Goal: Information Seeking & Learning: Learn about a topic

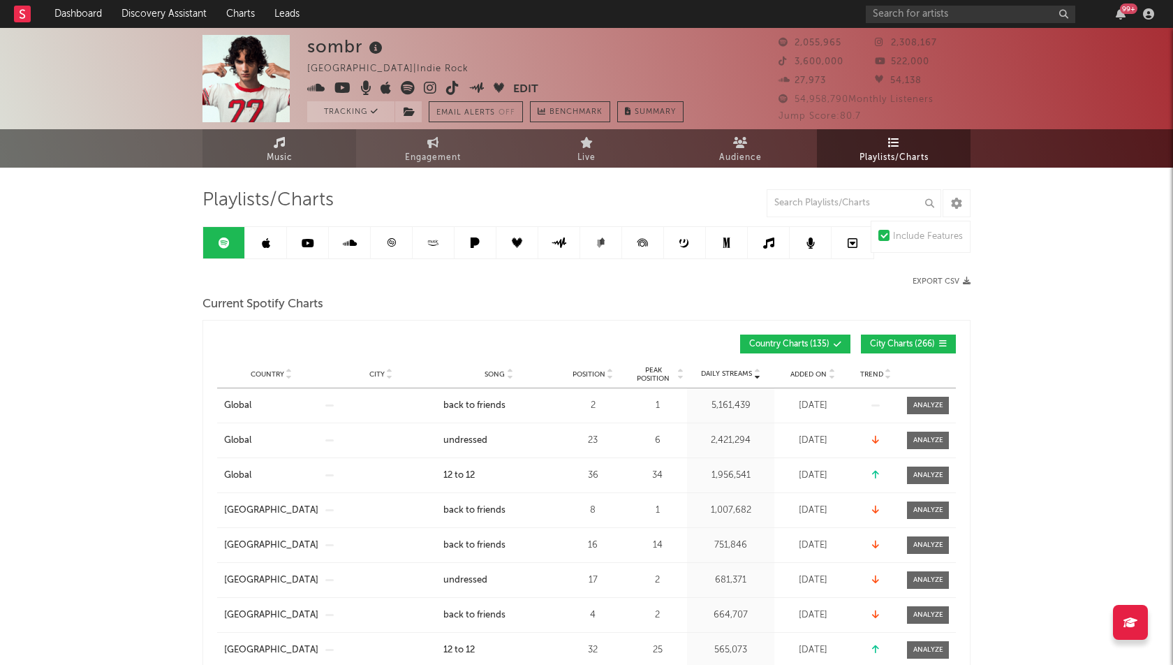
click at [272, 156] on span "Music" at bounding box center [280, 157] width 26 height 17
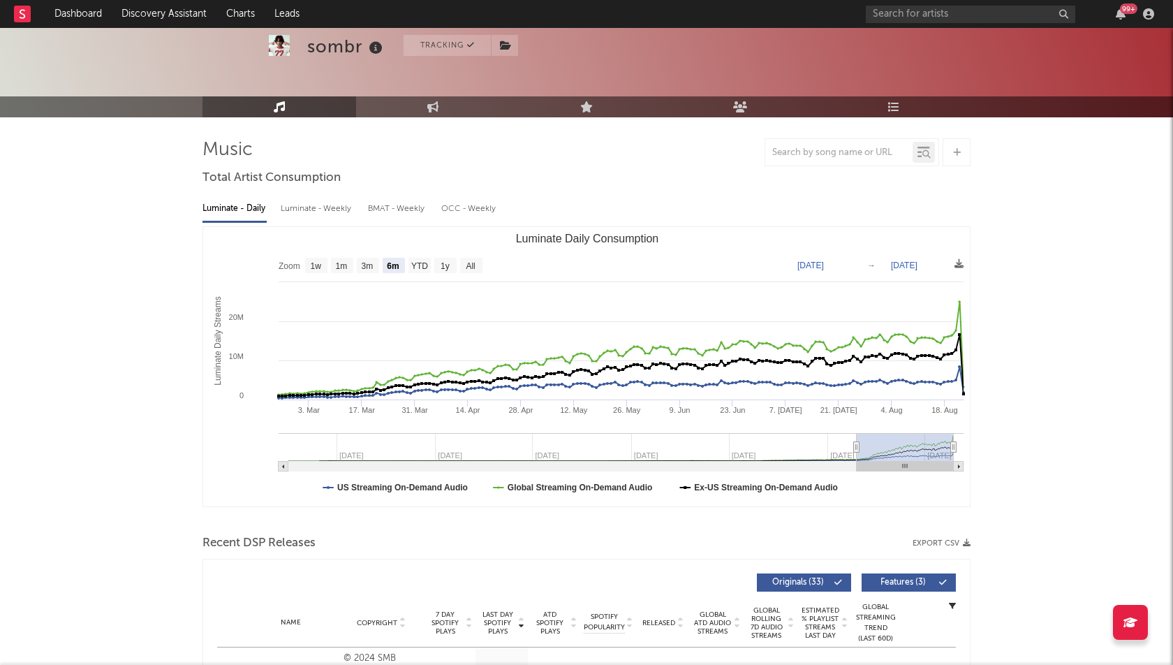
scroll to position [66, 0]
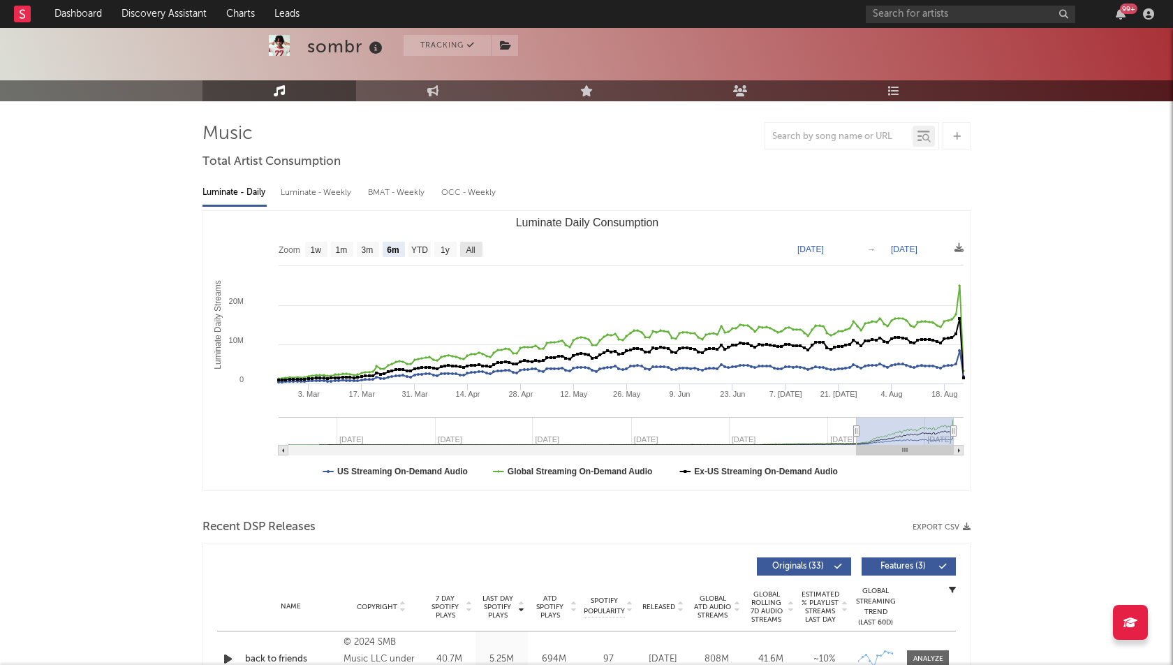
click at [474, 248] on text "All" at bounding box center [470, 250] width 9 height 10
select select "All"
type input "[DATE]"
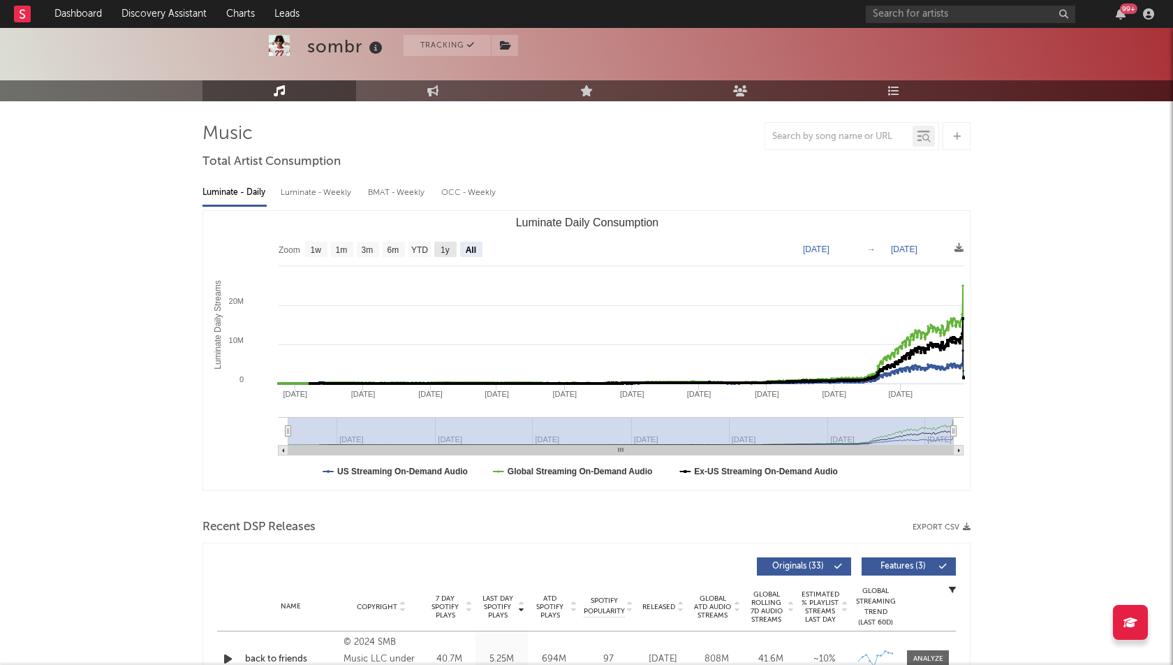
click at [450, 246] on rect "Luminate Daily Consumption" at bounding box center [445, 249] width 22 height 15
select select "1y"
type input "[DATE]"
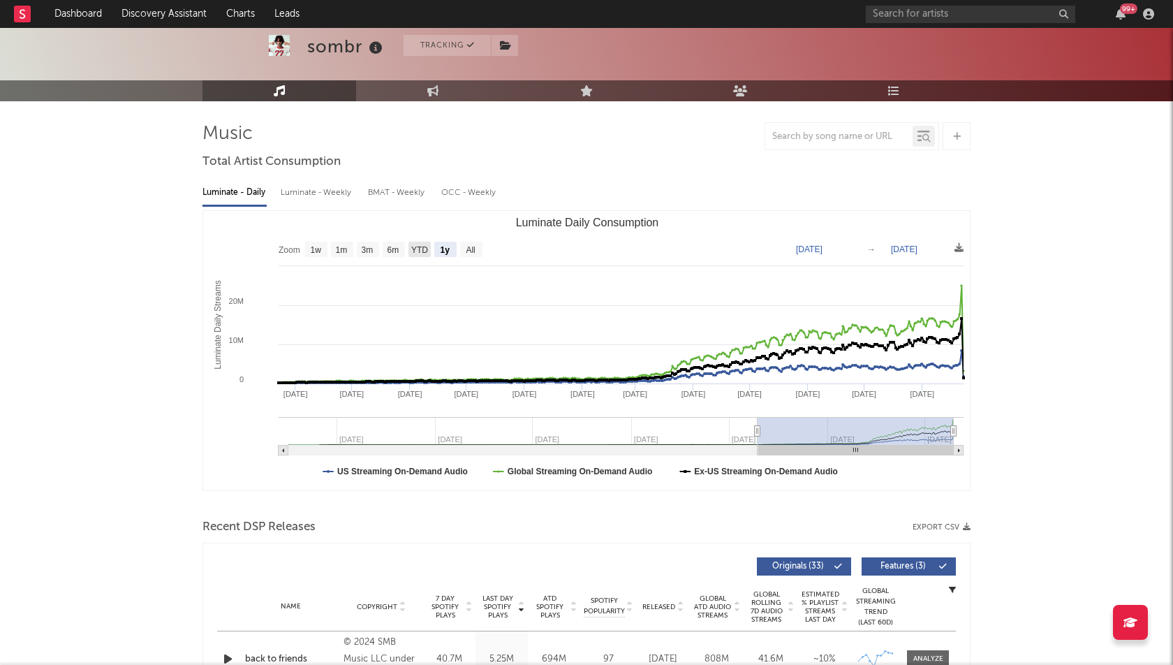
click at [425, 249] on text "YTD" at bounding box center [419, 250] width 17 height 10
select select "YTD"
type input "[DATE]"
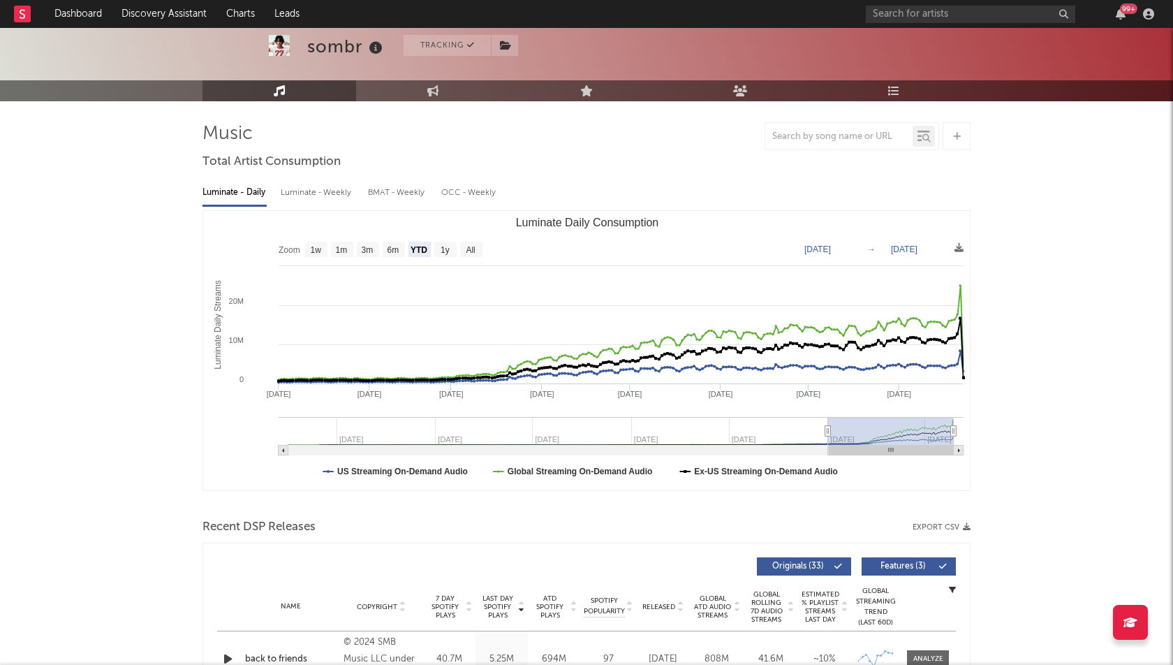
click at [445, 245] on text "1y" at bounding box center [445, 250] width 9 height 10
select select "1y"
type input "[DATE]"
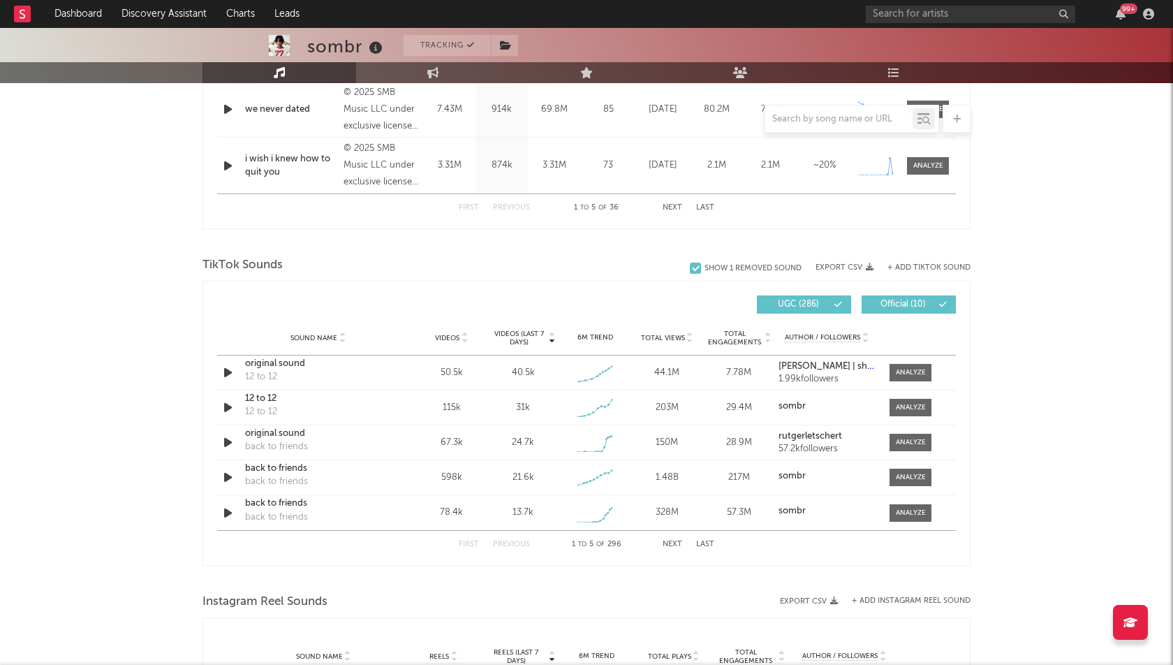
scroll to position [846, 0]
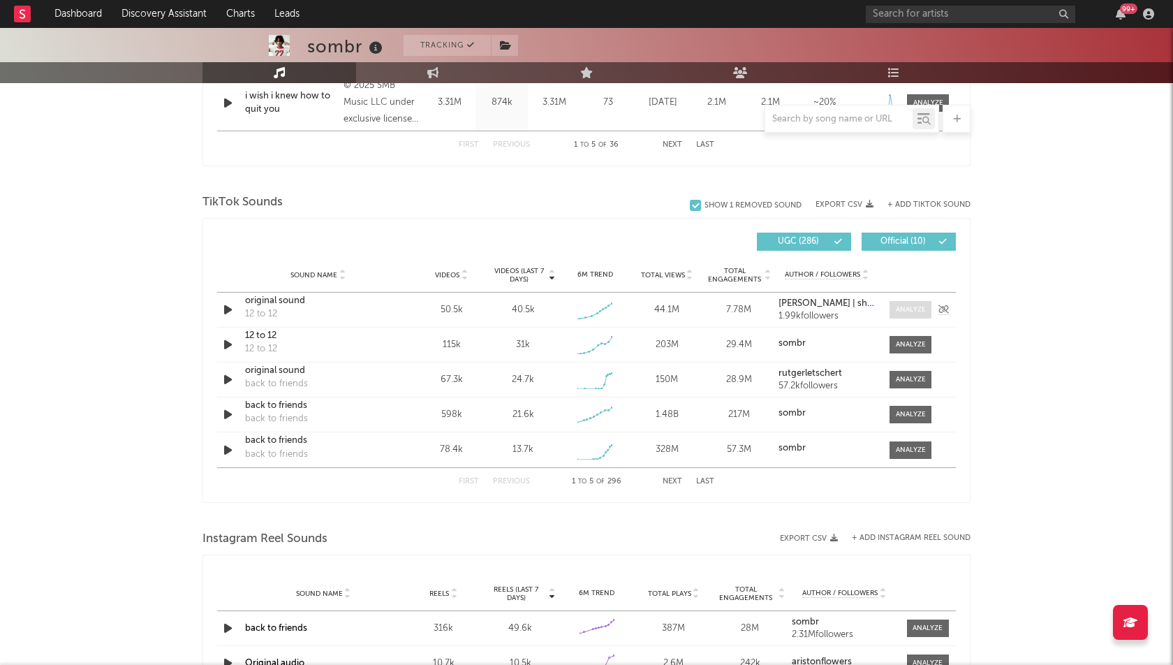
click at [911, 310] on div at bounding box center [911, 309] width 30 height 10
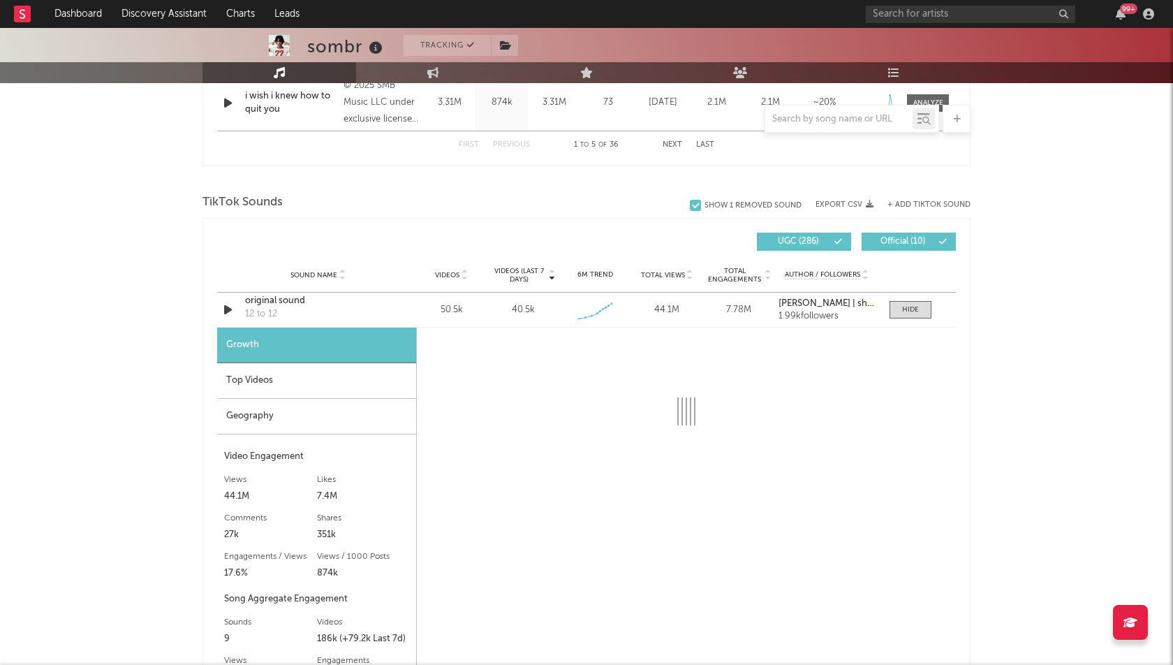
select select "1w"
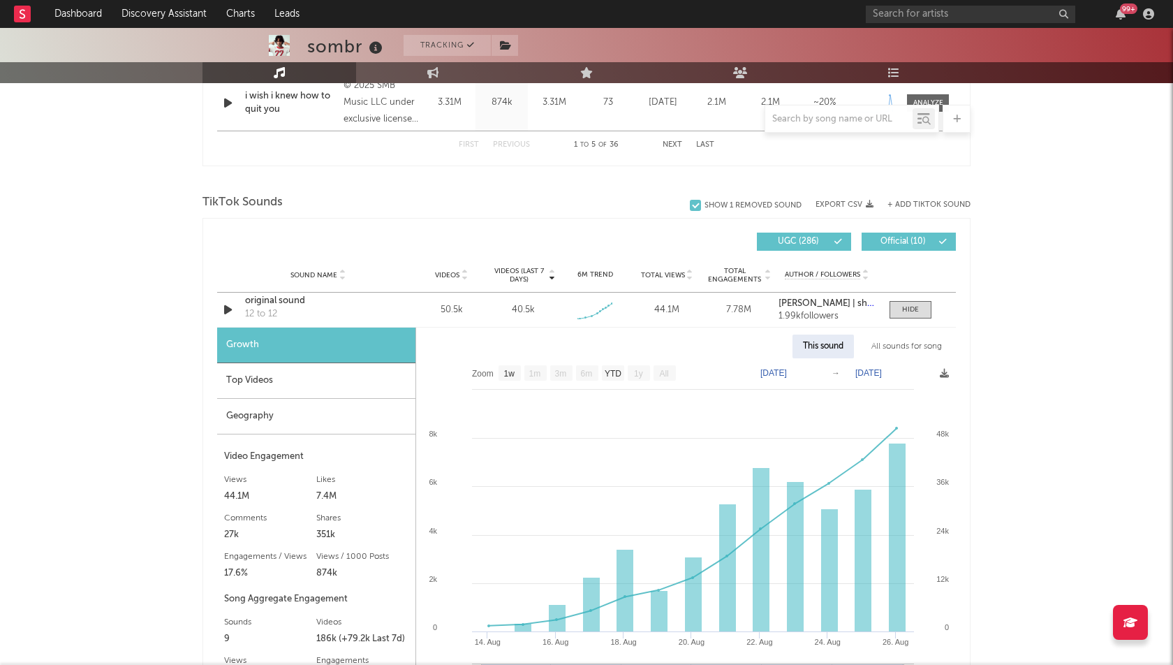
click at [316, 383] on div "Top Videos" at bounding box center [316, 381] width 198 height 36
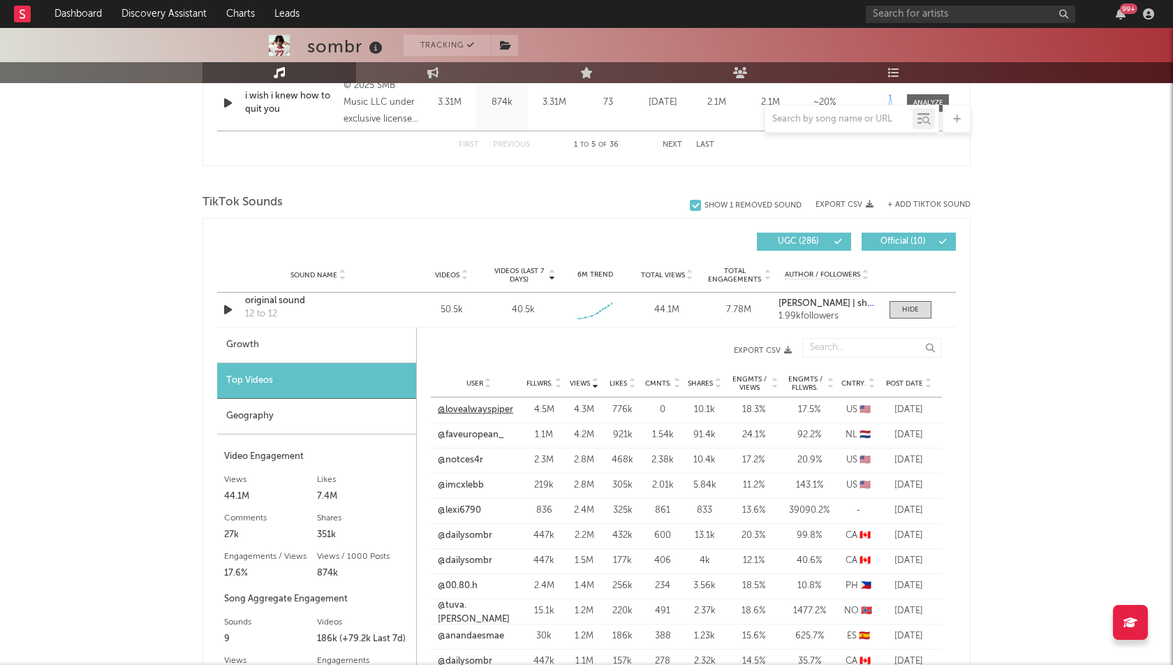
click at [492, 407] on link "@lovealwayspiper" at bounding box center [475, 410] width 75 height 14
click at [1000, 289] on div "sombr Tracking [GEOGRAPHIC_DATA] | Indie Rock Edit Tracking Email Alerts Off Be…" at bounding box center [586, 429] width 1173 height 2494
click at [910, 301] on span at bounding box center [911, 309] width 42 height 17
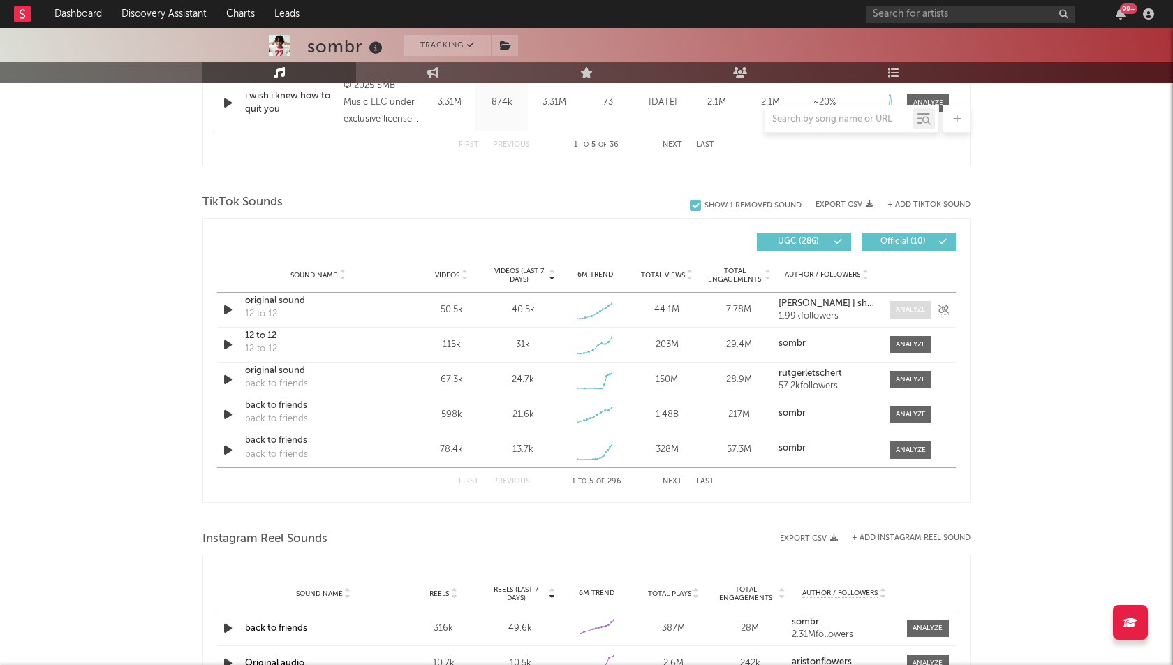
click at [910, 301] on span at bounding box center [911, 309] width 42 height 17
select select "1w"
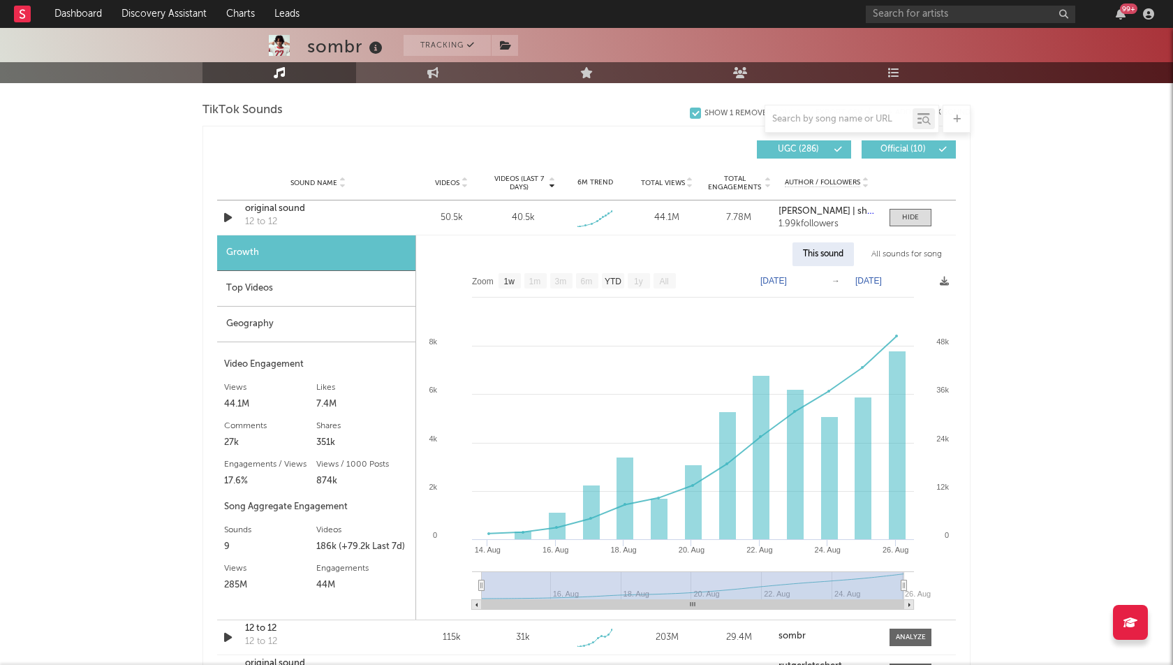
scroll to position [961, 0]
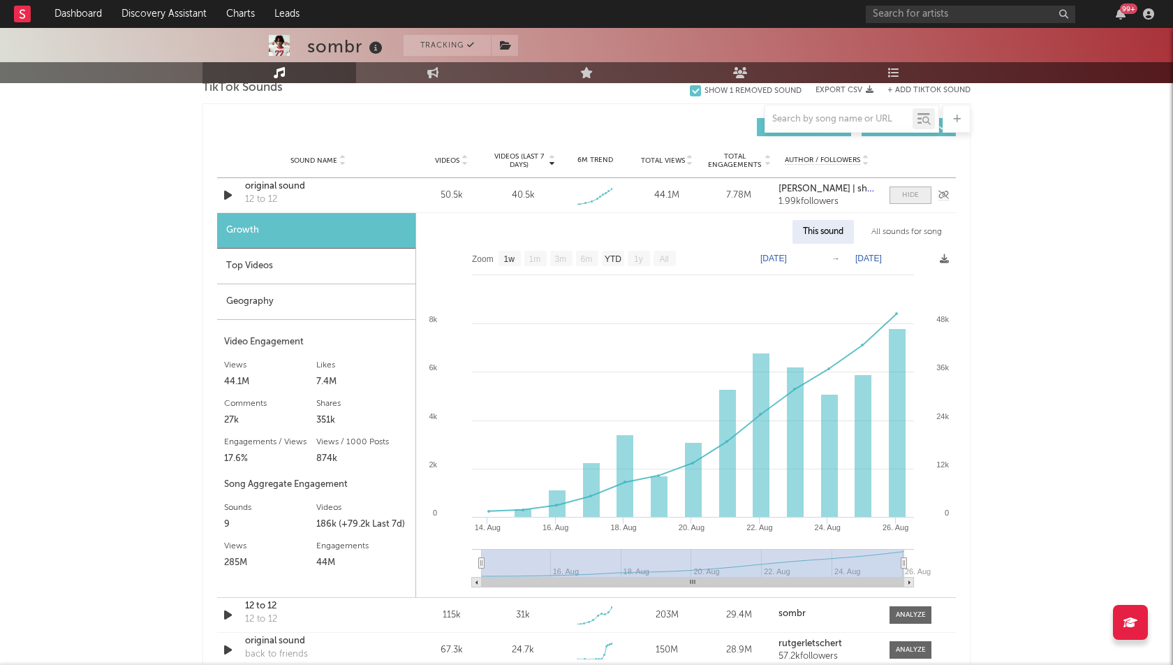
click at [908, 187] on span at bounding box center [911, 194] width 42 height 17
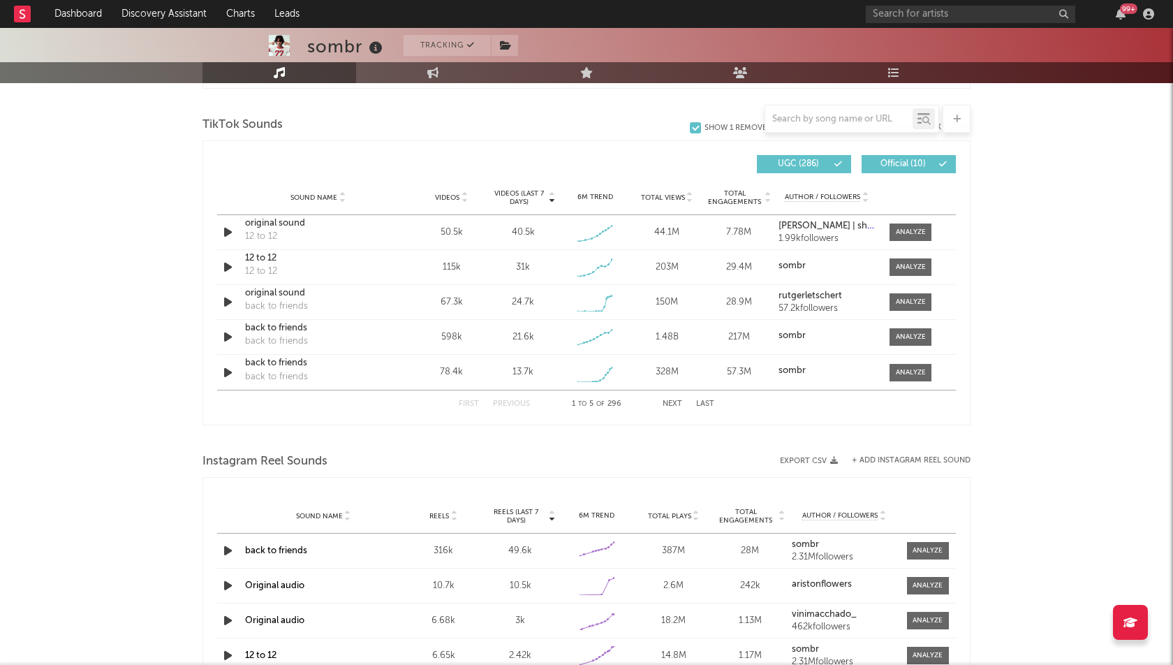
scroll to position [901, 0]
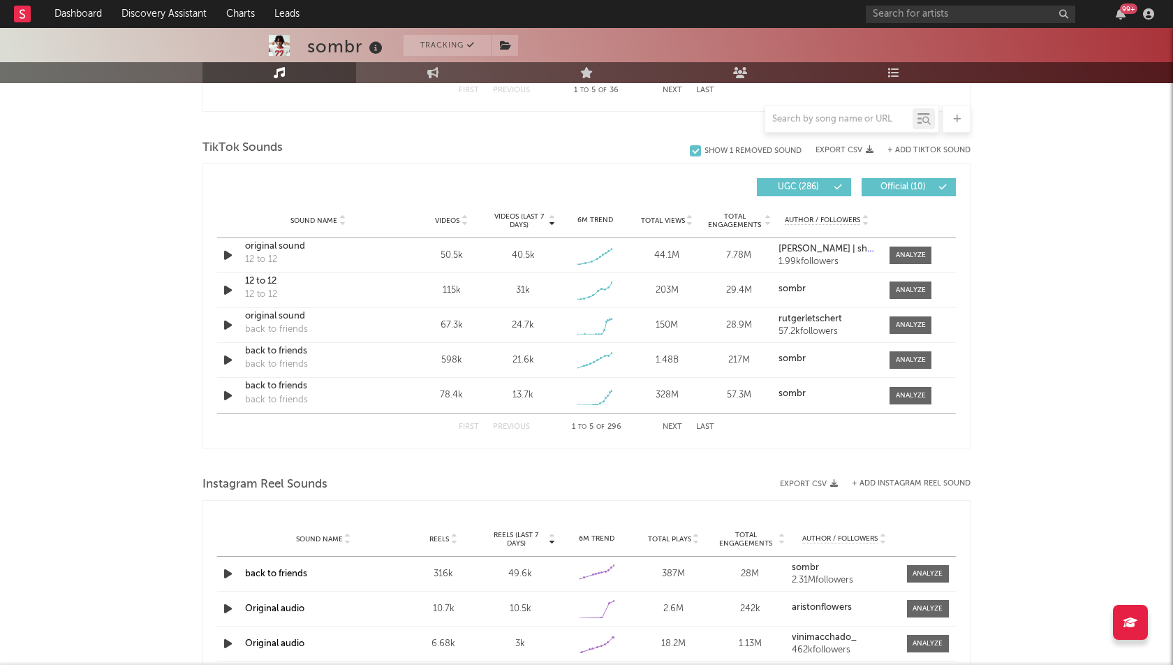
click at [675, 424] on button "Next" at bounding box center [673, 427] width 20 height 8
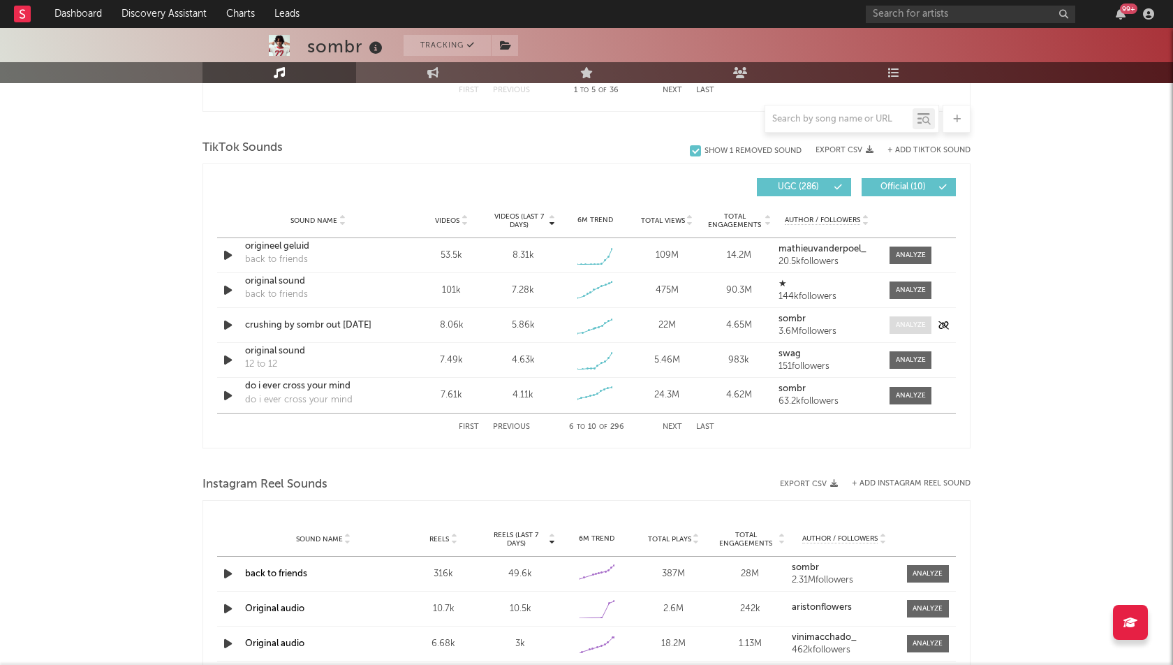
click at [902, 320] on div at bounding box center [911, 325] width 30 height 10
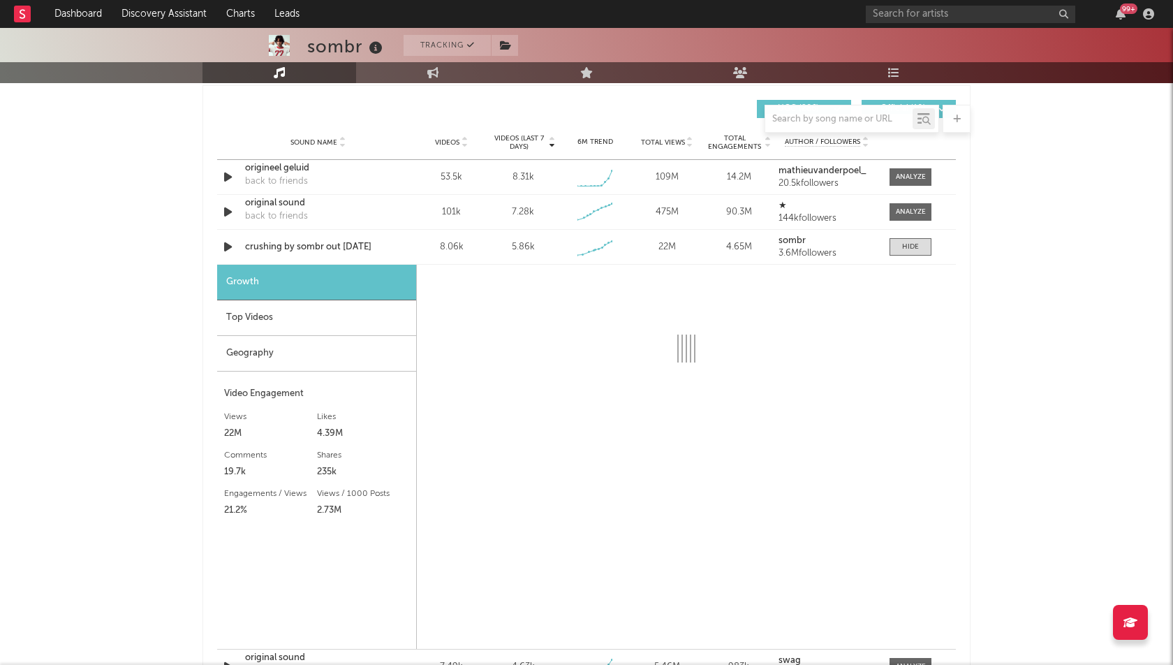
scroll to position [992, 0]
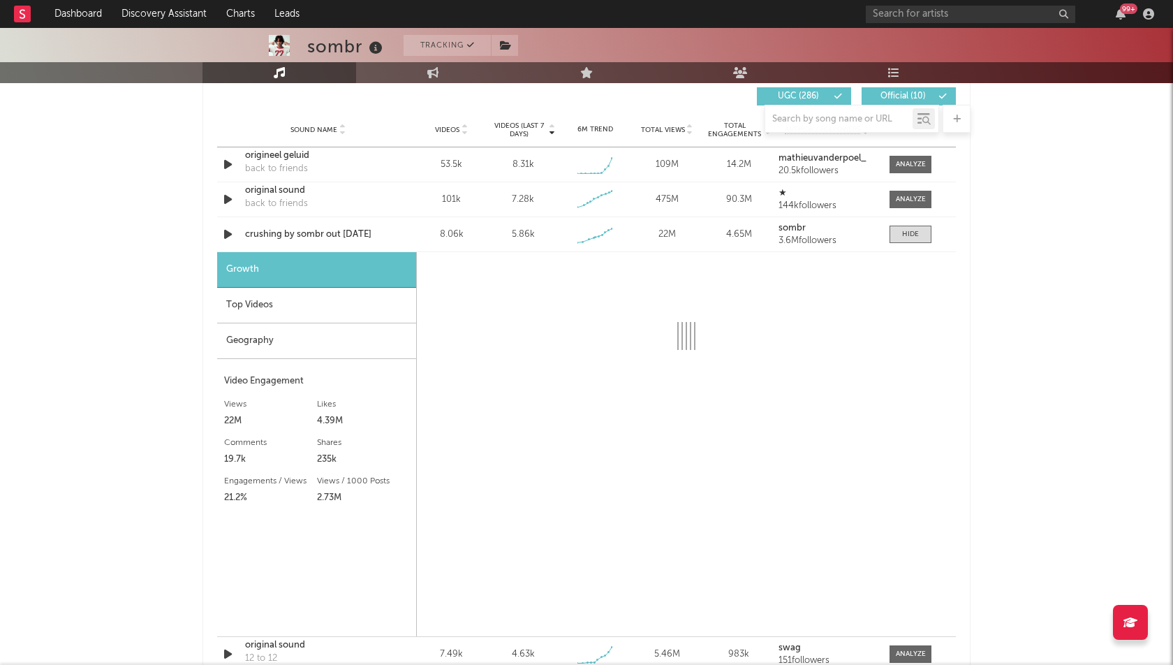
select select "1w"
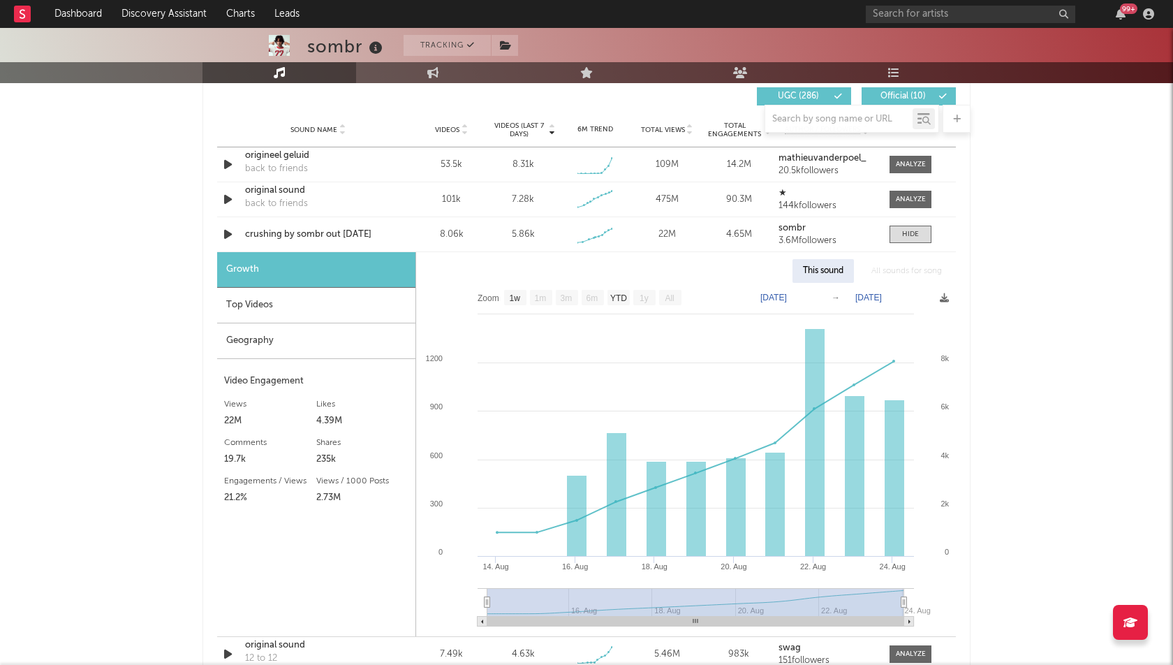
click at [340, 292] on div "Top Videos" at bounding box center [316, 306] width 198 height 36
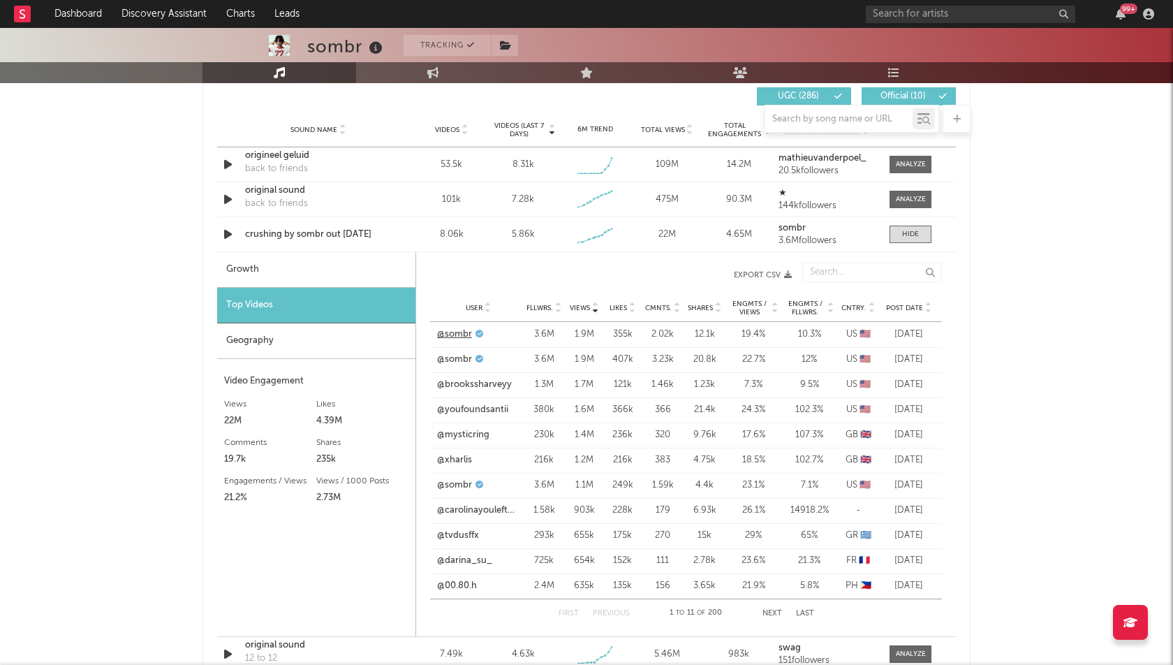
click at [455, 329] on link "@sombr" at bounding box center [454, 334] width 35 height 14
click at [1073, 385] on div "sombr Tracking [GEOGRAPHIC_DATA] | Indie Rock Edit Tracking Email Alerts Off Be…" at bounding box center [586, 283] width 1173 height 2494
click at [906, 232] on div at bounding box center [910, 234] width 17 height 10
